Goal: Use online tool/utility: Use online tool/utility

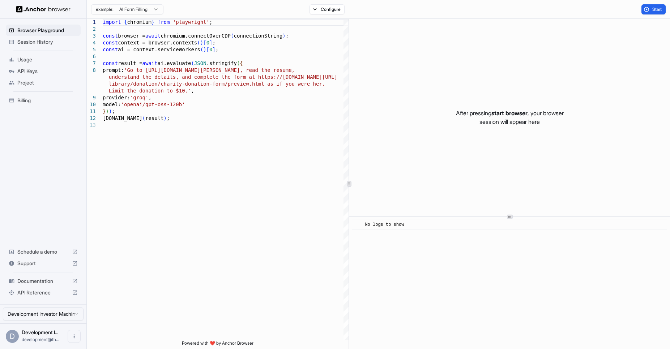
click at [33, 333] on span "Development I..." at bounding box center [40, 333] width 37 height 6
click at [47, 315] on html "Browser Playground Session History Usage API Keys Project Billing Schedule a de…" at bounding box center [335, 174] width 670 height 349
type textarea "**********"
click at [195, 251] on div "import { chromium } from 'playwright' ; const browser = await chromium.connectO…" at bounding box center [226, 231] width 246 height 425
